Goal: Transaction & Acquisition: Purchase product/service

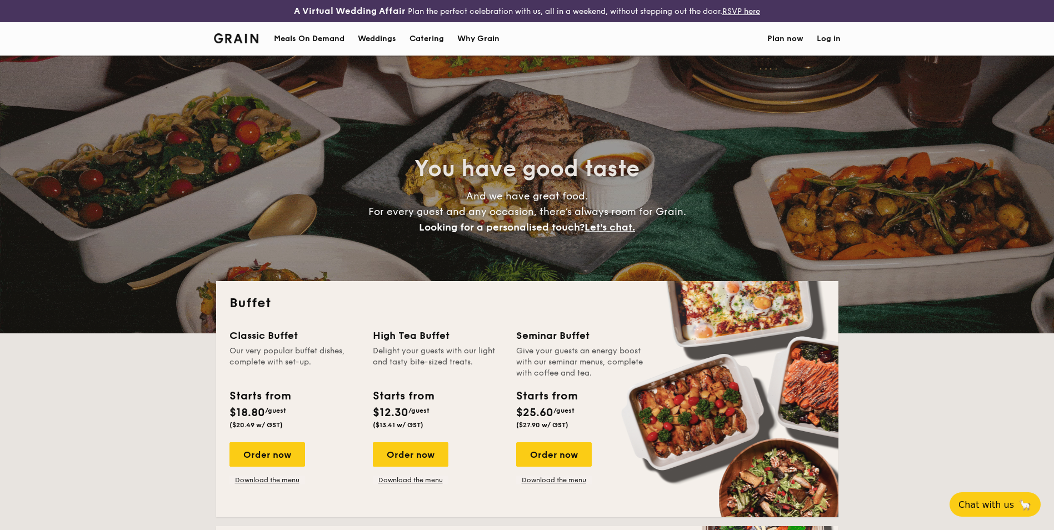
select select
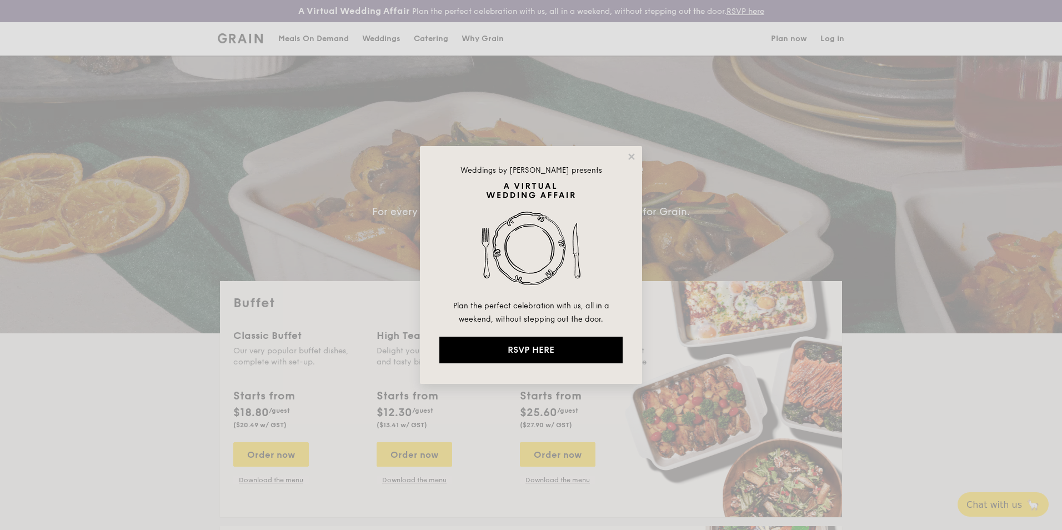
click at [489, 284] on img at bounding box center [530, 240] width 183 height 117
click at [506, 294] on img at bounding box center [530, 240] width 183 height 117
click at [630, 154] on icon at bounding box center [631, 156] width 6 height 6
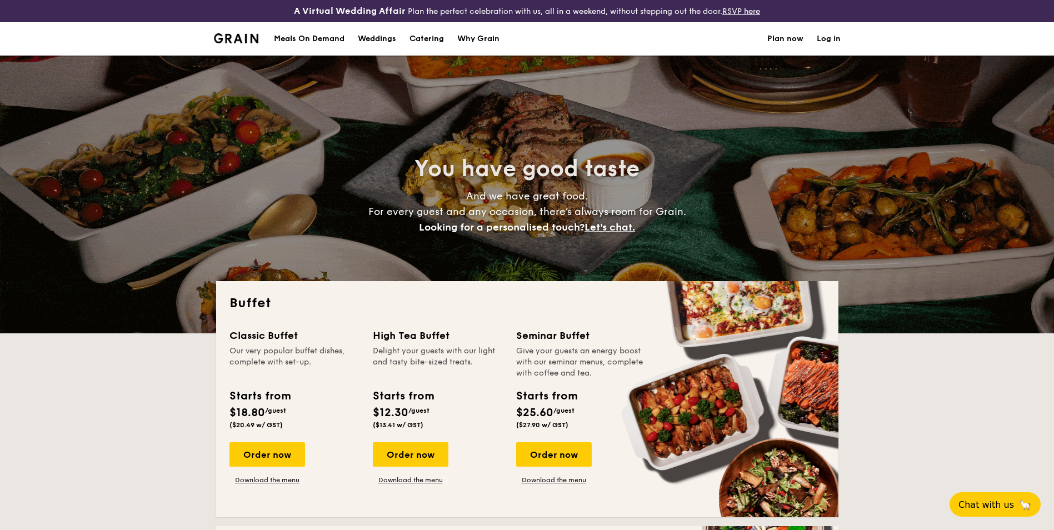
click at [265, 395] on div "Starts from" at bounding box center [259, 396] width 61 height 17
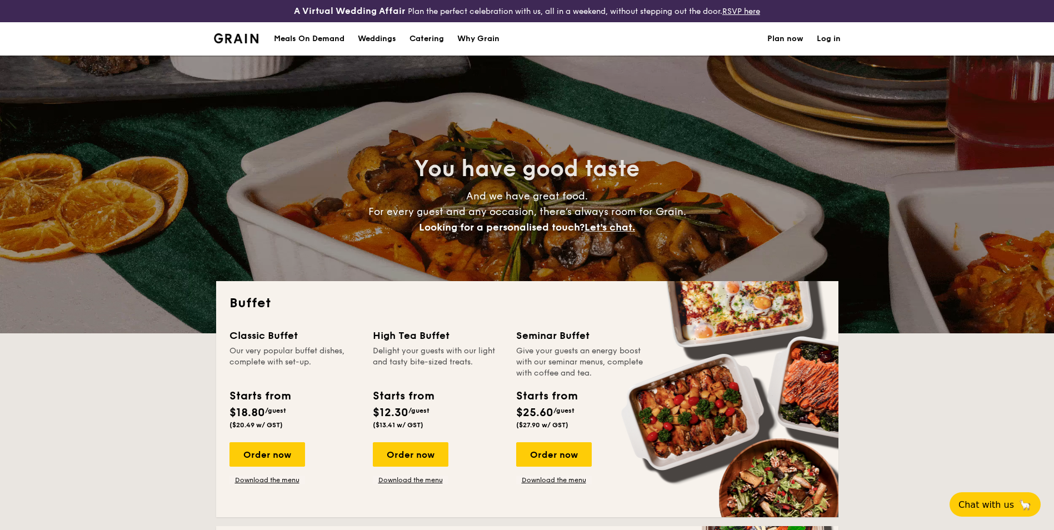
click at [265, 317] on div "Buffet Classic Buffet Our very popular buffet dishes, complete with set-up. Sta…" at bounding box center [527, 399] width 622 height 236
click at [258, 293] on div "Buffet Classic Buffet Our very popular buffet dishes, complete with set-up. Sta…" at bounding box center [527, 399] width 622 height 236
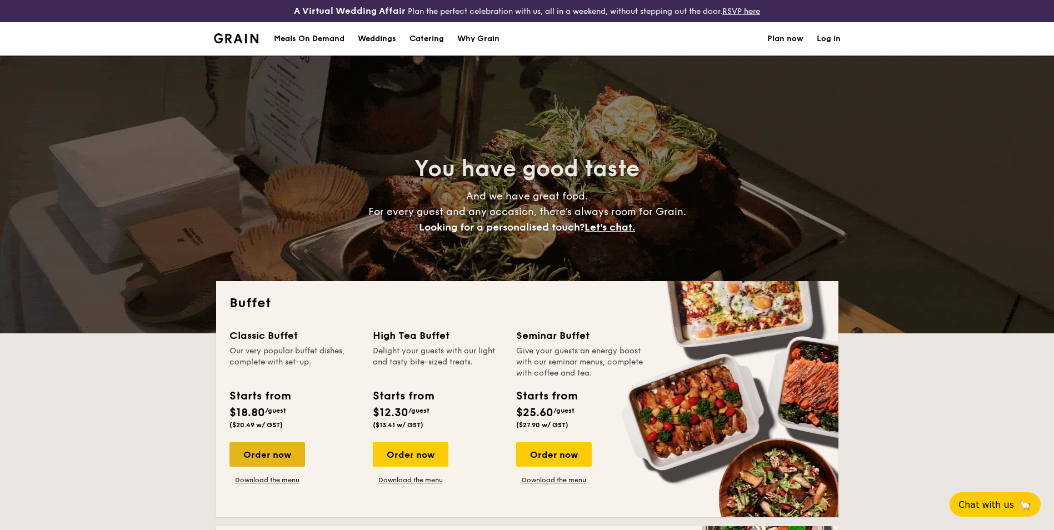
click at [256, 457] on div "Order now" at bounding box center [267, 454] width 76 height 24
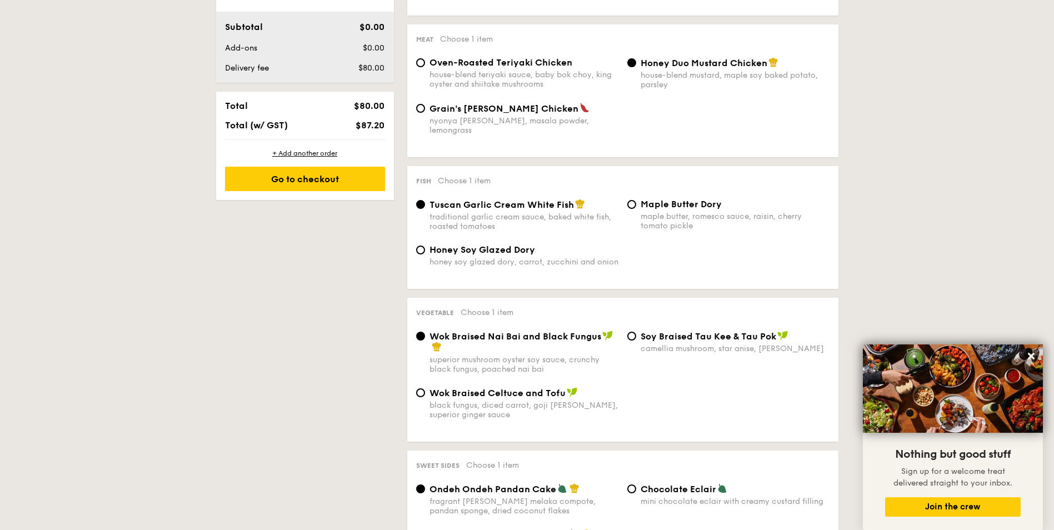
scroll to position [277, 0]
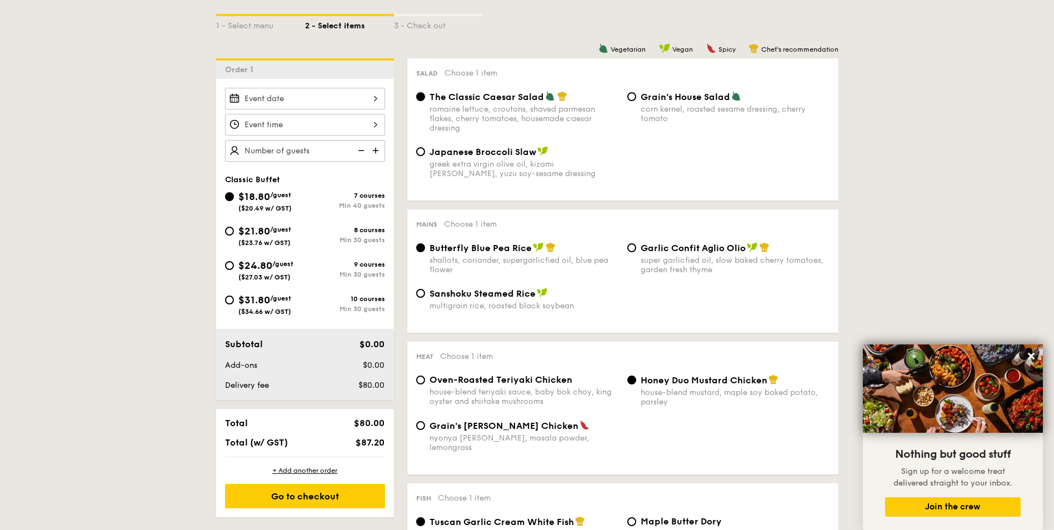
click at [233, 235] on div "$21.80 /guest ($23.76 w/ GST)" at bounding box center [265, 234] width 80 height 23
click at [233, 235] on input "$21.80 /guest ($23.76 w/ GST) 8 courses Min 30 guests" at bounding box center [229, 231] width 9 height 9
radio input "true"
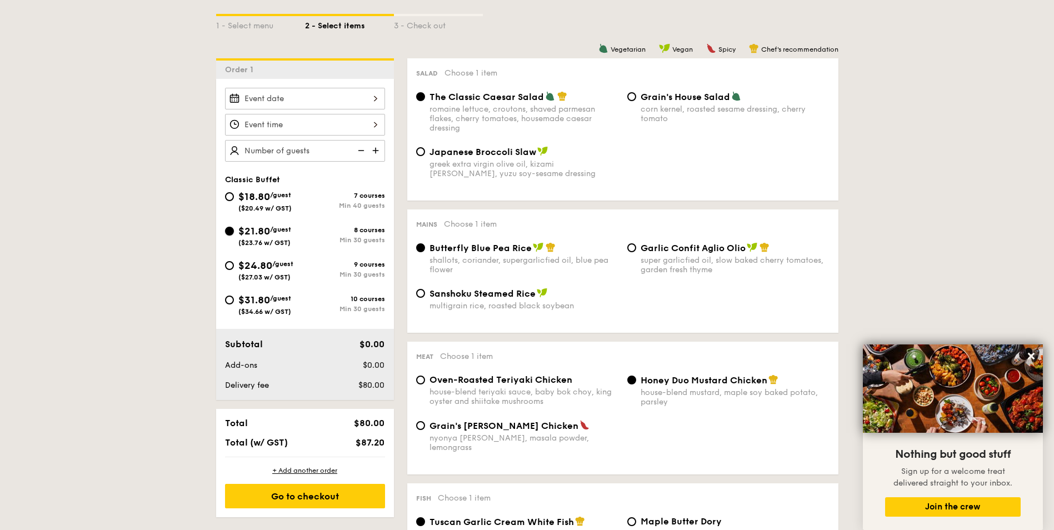
radio input "true"
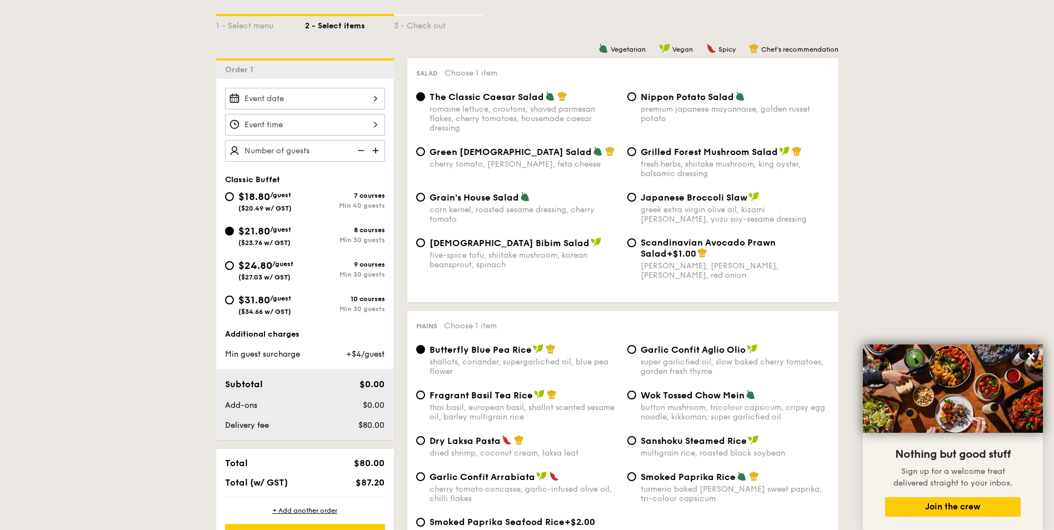
click at [229, 271] on div "$24.80 /guest ($27.03 w/ GST)" at bounding box center [265, 269] width 80 height 23
click at [229, 270] on input "$24.80 /guest ($27.03 w/ GST) 9 courses Min 30 guests" at bounding box center [229, 265] width 9 height 9
radio input "true"
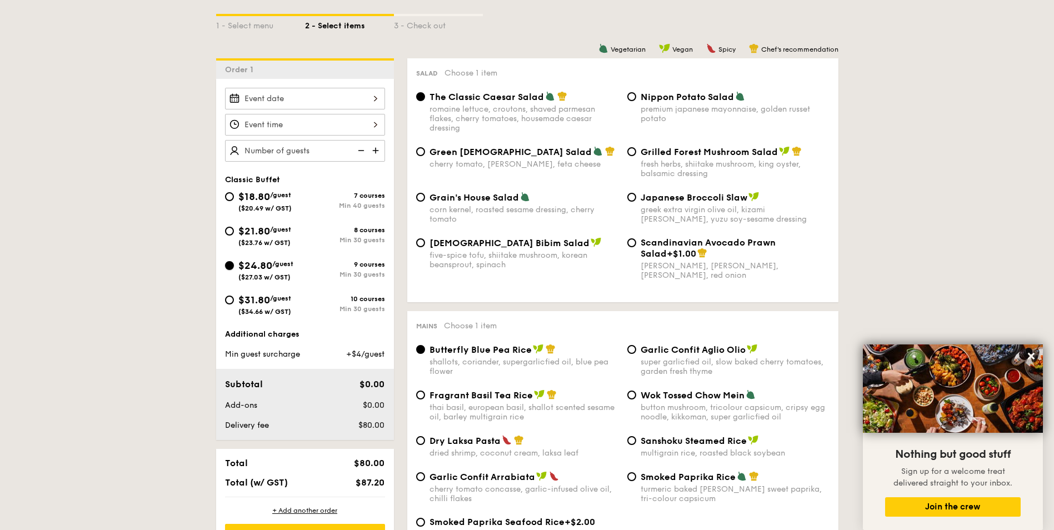
radio input "true"
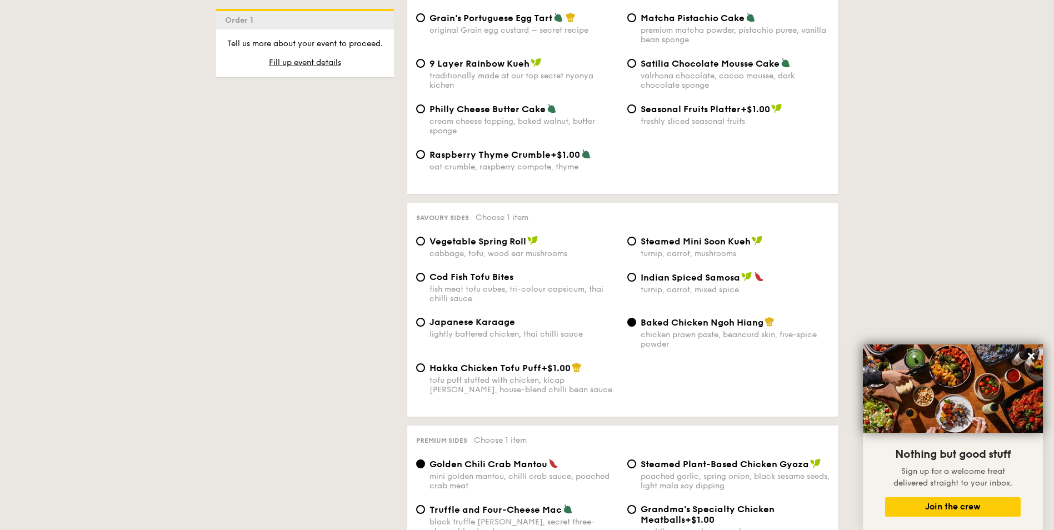
scroll to position [278, 0]
